Goal: Task Accomplishment & Management: Complete application form

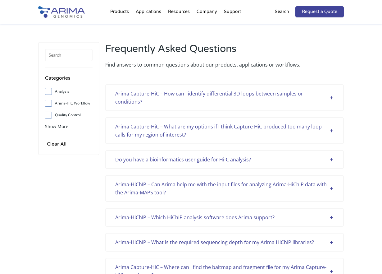
click at [68, 16] on img at bounding box center [61, 11] width 47 height 11
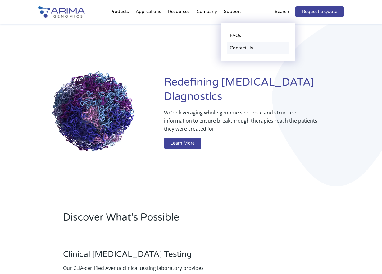
click at [240, 46] on link "Contact Us" at bounding box center [258, 48] width 62 height 12
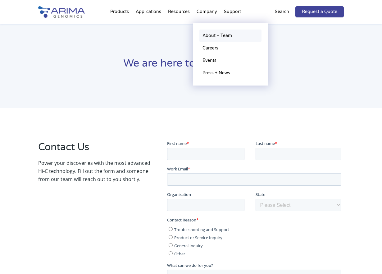
click at [223, 34] on link "About + Team" at bounding box center [230, 35] width 62 height 12
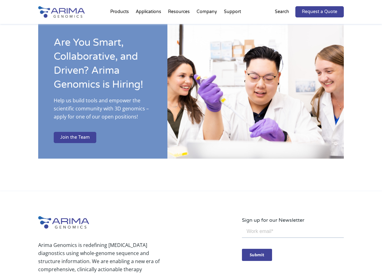
scroll to position [1108, 0]
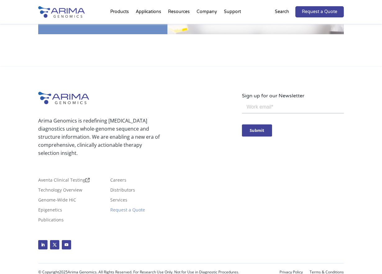
click at [136, 207] on link "Request a Quote" at bounding box center [127, 210] width 35 height 7
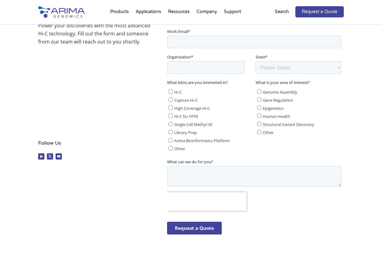
scroll to position [138, 0]
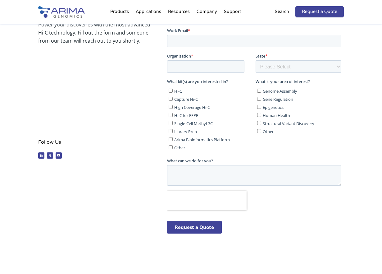
click at [175, 92] on span "Hi-C" at bounding box center [178, 91] width 8 height 6
click at [173, 92] on input "Hi-C" at bounding box center [171, 90] width 4 height 4
checkbox input "true"
click at [265, 108] on span "Epigenetics" at bounding box center [273, 107] width 21 height 6
click at [261, 108] on input "Epigenetics" at bounding box center [259, 107] width 4 height 4
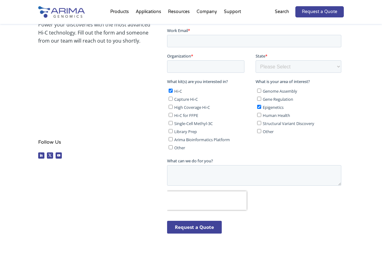
checkbox input "true"
click at [268, 98] on span "Gene Regulation" at bounding box center [278, 99] width 30 height 6
click at [261, 98] on input "Gene Regulation" at bounding box center [259, 99] width 4 height 4
checkbox input "true"
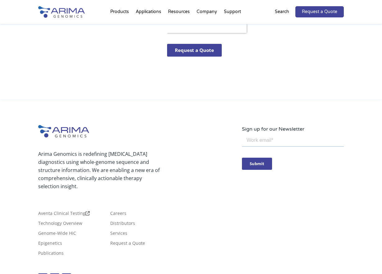
scroll to position [355, 0]
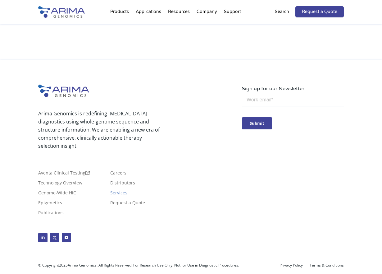
click at [125, 191] on link "Services" at bounding box center [118, 193] width 17 height 7
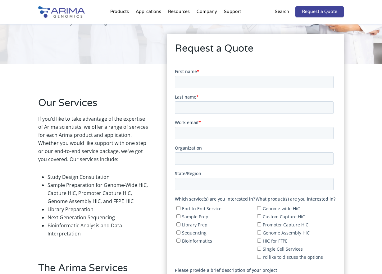
scroll to position [99, 0]
click at [221, 85] on input "First name *" at bounding box center [254, 81] width 159 height 12
type input "[PERSON_NAME]"
type input "[EMAIL_ADDRESS][DOMAIN_NAME]"
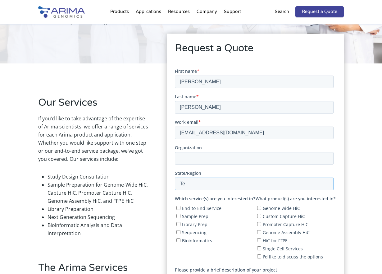
type input "T"
type input "[GEOGRAPHIC_DATA]"
click at [244, 126] on input "[EMAIL_ADDRESS][DOMAIN_NAME]" at bounding box center [254, 132] width 159 height 12
click at [242, 133] on input "[EMAIL_ADDRESS][DOMAIN_NAME]" at bounding box center [254, 132] width 159 height 12
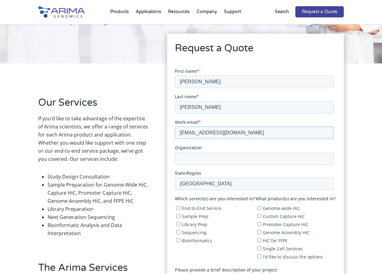
click at [243, 133] on input "[EMAIL_ADDRESS][DOMAIN_NAME]" at bounding box center [254, 132] width 159 height 12
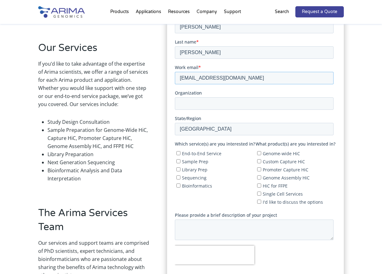
scroll to position [155, 0]
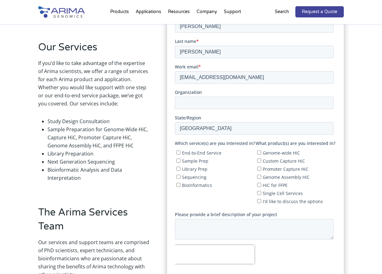
click at [215, 151] on span "End-to-End Service" at bounding box center [201, 153] width 39 height 6
click at [180, 151] on input "End-to-End Service" at bounding box center [178, 152] width 4 height 4
checkbox input "true"
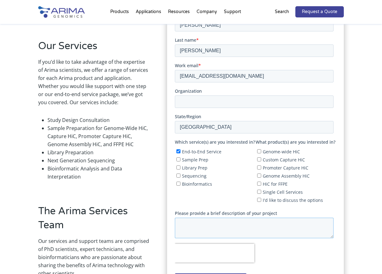
click at [206, 228] on textarea "Please provide a brief description of your project" at bounding box center [254, 227] width 159 height 20
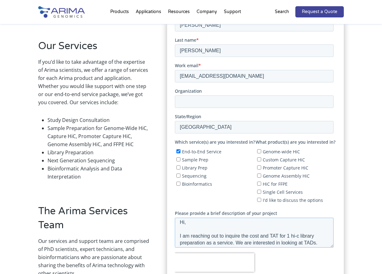
scroll to position [0, 0]
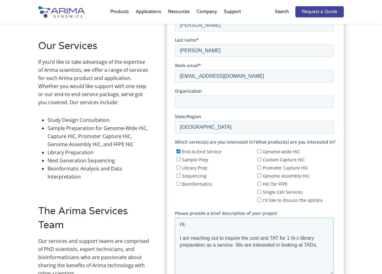
drag, startPoint x: 332, startPoint y: 236, endPoint x: 319, endPoint y: 272, distance: 38.2
click at [319, 272] on textarea "Hi, I am reaching out to inquire the cost and TAT for 1 hi-c library preparatio…" at bounding box center [254, 245] width 159 height 57
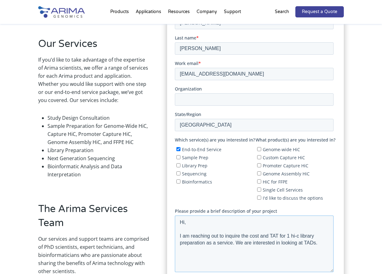
scroll to position [161, 0]
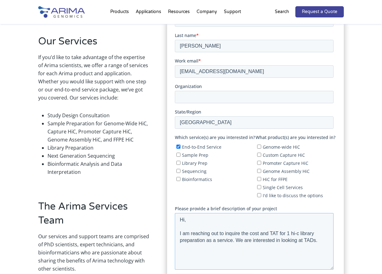
click at [220, 251] on textarea "Hi, I am reaching out to inquire the cost and TAT for 1 hi-c library preparatio…" at bounding box center [254, 241] width 159 height 57
click at [232, 241] on textarea "Hi, I am reaching out to inquire the cost and TAT for 1 hi-c library preparatio…" at bounding box center [254, 241] width 159 height 57
click at [320, 236] on textarea "Hi, I am reaching out to inquire the cost and TAT for 1 hi-c library preparatio…" at bounding box center [254, 241] width 159 height 57
click at [318, 240] on textarea "Hi, I am reaching out to inquire the cost and TAT for 1 hi-c library preparatio…" at bounding box center [254, 241] width 159 height 57
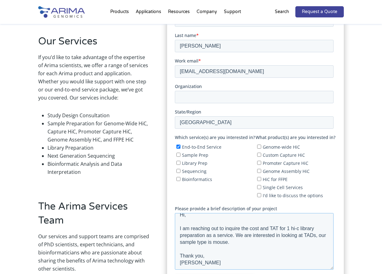
scroll to position [0, 0]
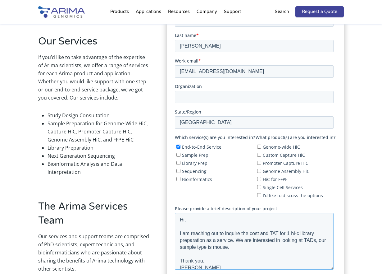
drag, startPoint x: 199, startPoint y: 262, endPoint x: 178, endPoint y: 217, distance: 50.0
click at [178, 217] on textarea "Hi, I am reaching out to inquire the cost and TAT for 1 hi-c library preparatio…" at bounding box center [254, 241] width 159 height 57
paste textarea "[Recipient's Name], I’m reaching out to inquire about the cost and turnaround t…"
drag, startPoint x: 240, startPoint y: 222, endPoint x: 186, endPoint y: 221, distance: 54.3
click at [186, 221] on textarea "Hi [Recipient's Name], I’m reaching out to inquire about the cost and turnaroun…" at bounding box center [254, 241] width 159 height 57
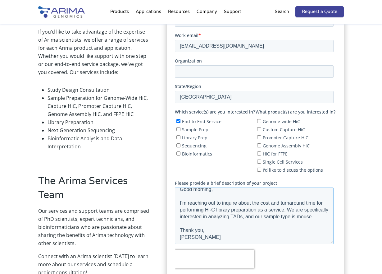
scroll to position [187, 0]
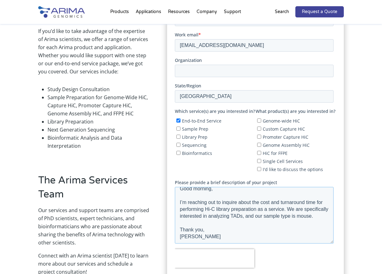
click at [223, 215] on textarea "Good morning, I’m reaching out to inquire about the cost and turnaround time fo…" at bounding box center [254, 215] width 159 height 57
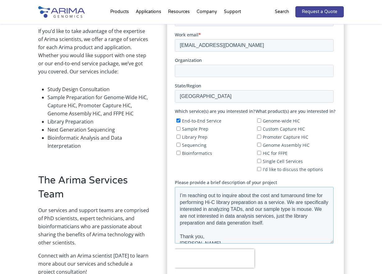
type textarea "Good morning, I’m reaching out to inquire about the cost and turnaround time fo…"
click at [194, 136] on span "Library Prep" at bounding box center [194, 137] width 25 height 6
click at [180, 136] on input "Library Prep" at bounding box center [178, 137] width 4 height 4
checkbox input "true"
click at [196, 127] on span "Sample Prep" at bounding box center [195, 129] width 26 height 6
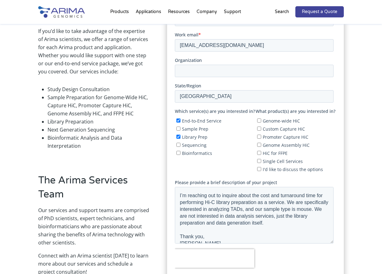
click at [180, 127] on input "Sample Prep" at bounding box center [178, 129] width 4 height 4
checkbox input "true"
click at [197, 120] on span "End-to-End Service" at bounding box center [201, 121] width 39 height 6
click at [180, 120] on input "End-to-End Service" at bounding box center [178, 121] width 4 height 4
checkbox input "false"
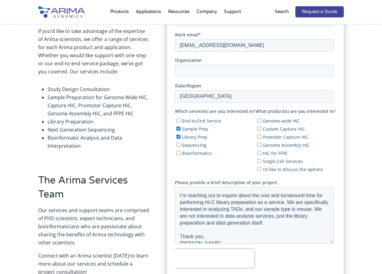
click at [193, 146] on span "Sequencing" at bounding box center [194, 145] width 25 height 6
click at [180, 146] on input "Sequencing" at bounding box center [178, 145] width 4 height 4
checkbox input "true"
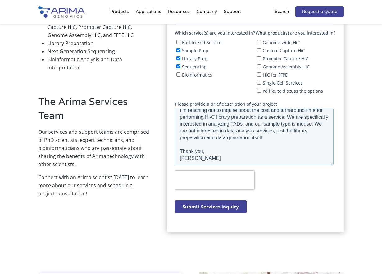
scroll to position [0, 0]
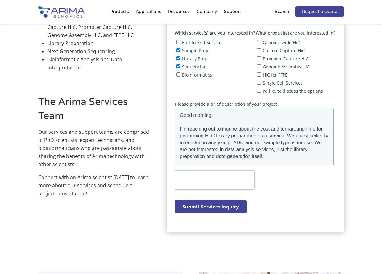
drag, startPoint x: 198, startPoint y: 159, endPoint x: 170, endPoint y: 111, distance: 56.1
click at [175, 111] on html "First name * [PERSON_NAME] Last name * [PERSON_NAME] Work email * [EMAIL_ADDRES…" at bounding box center [255, 63] width 161 height 321
click at [210, 152] on textarea "Good morning, I’m reaching out to inquire about the cost and turnaround time fo…" at bounding box center [254, 137] width 159 height 57
click at [196, 149] on textarea "Good morning, I’m reaching out to inquire about the cost and turnaround time fo…" at bounding box center [254, 137] width 159 height 57
click at [183, 204] on input "Submit Services Inquiry" at bounding box center [211, 206] width 72 height 13
